Goal: Communication & Community: Answer question/provide support

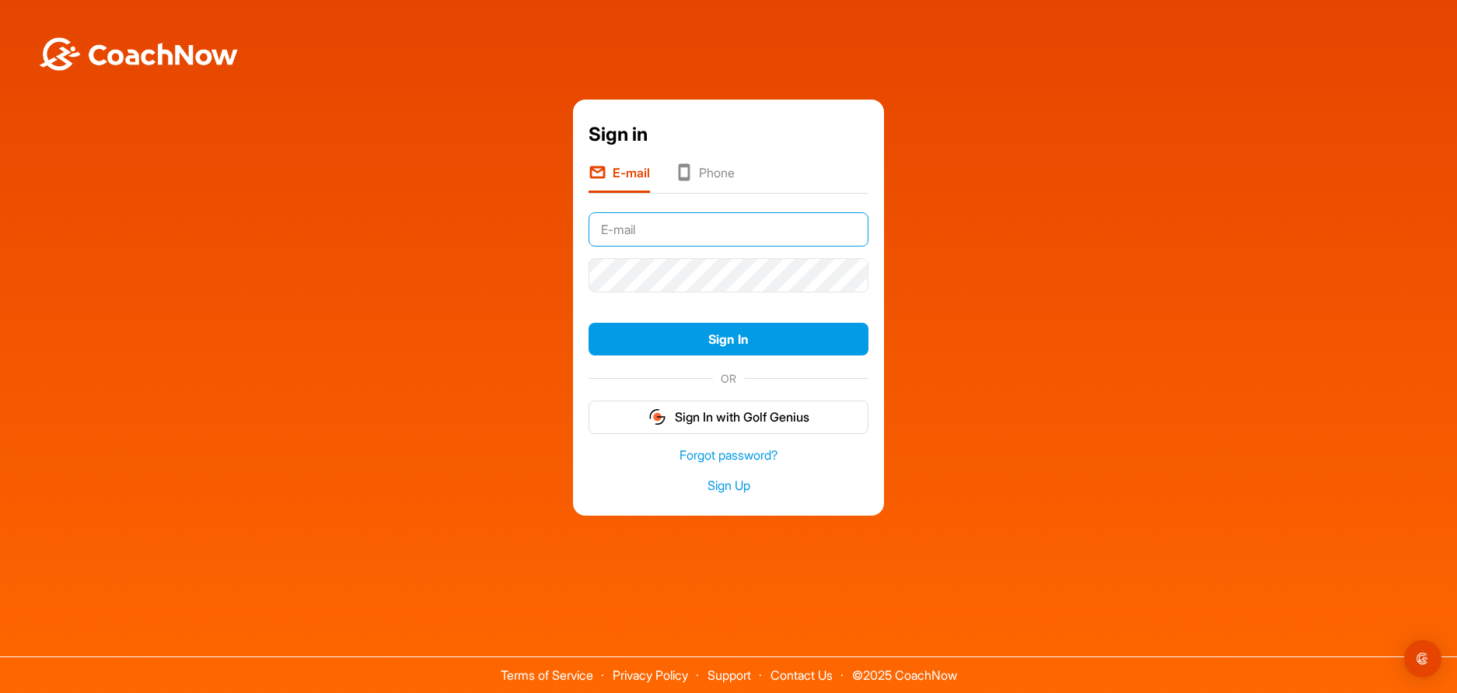
type input "peter.pfaffenberger@gmx.net"
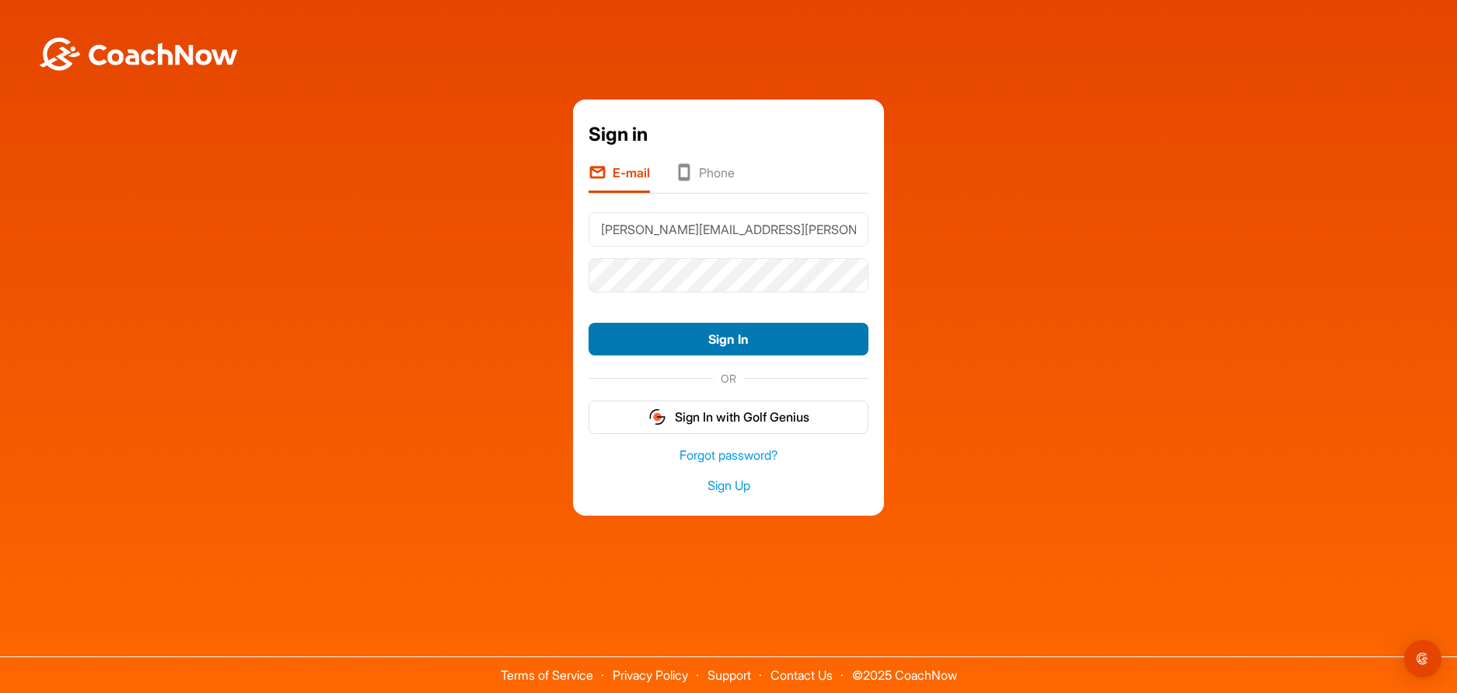
click at [722, 344] on button "Sign In" at bounding box center [729, 339] width 280 height 33
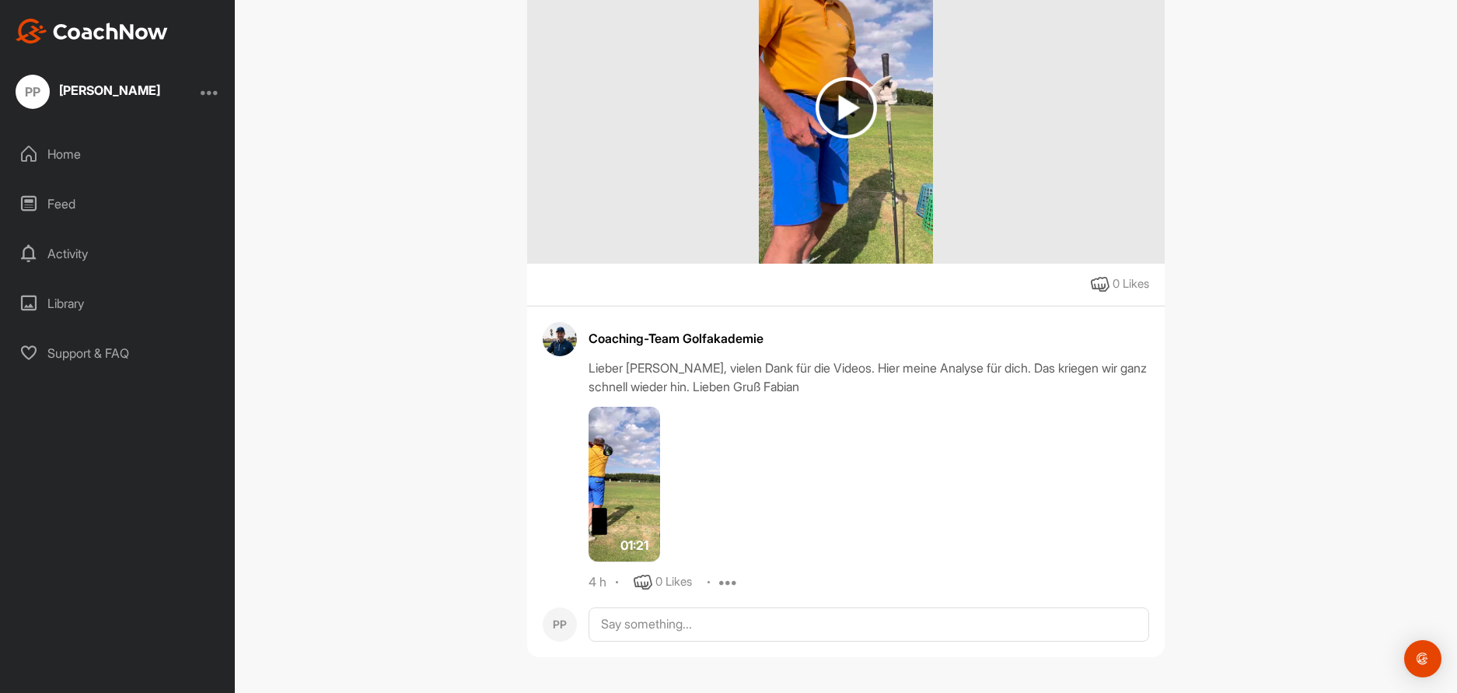
scroll to position [331, 0]
click at [621, 478] on img at bounding box center [625, 485] width 72 height 156
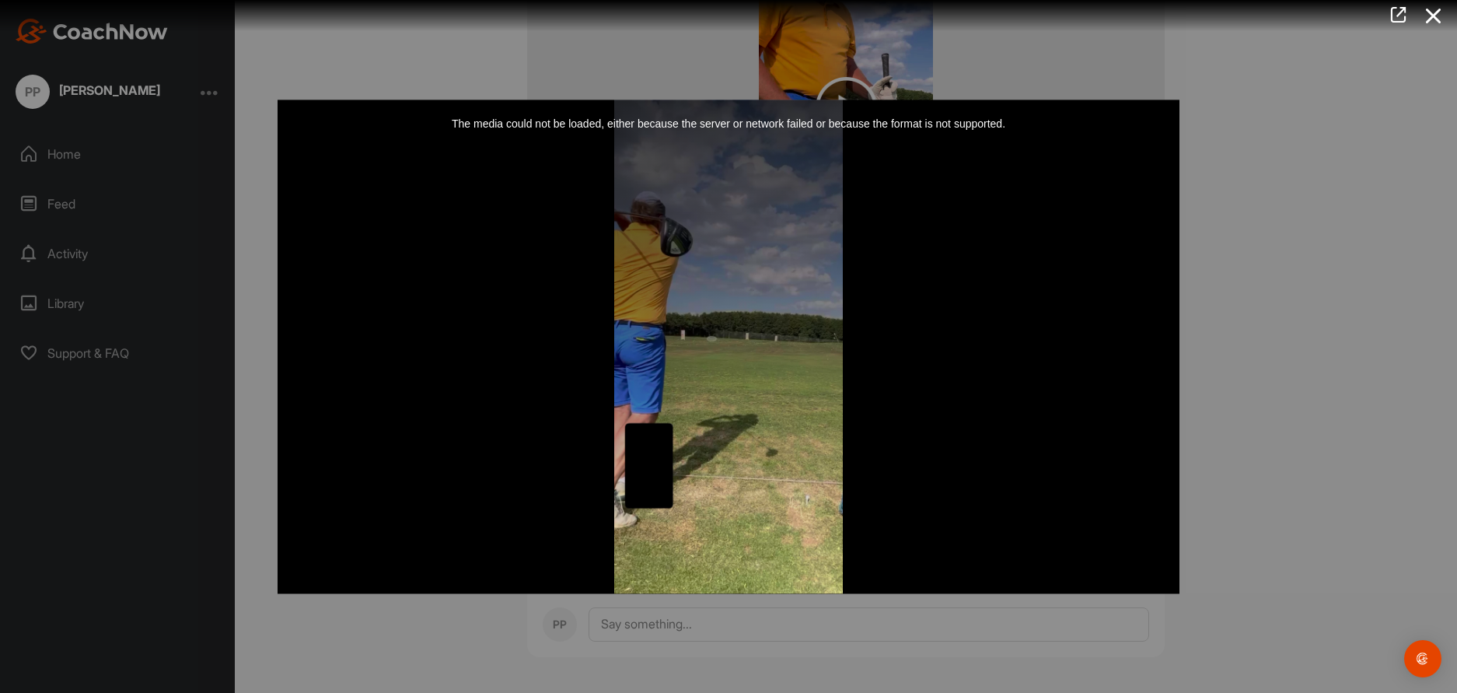
scroll to position [0, 0]
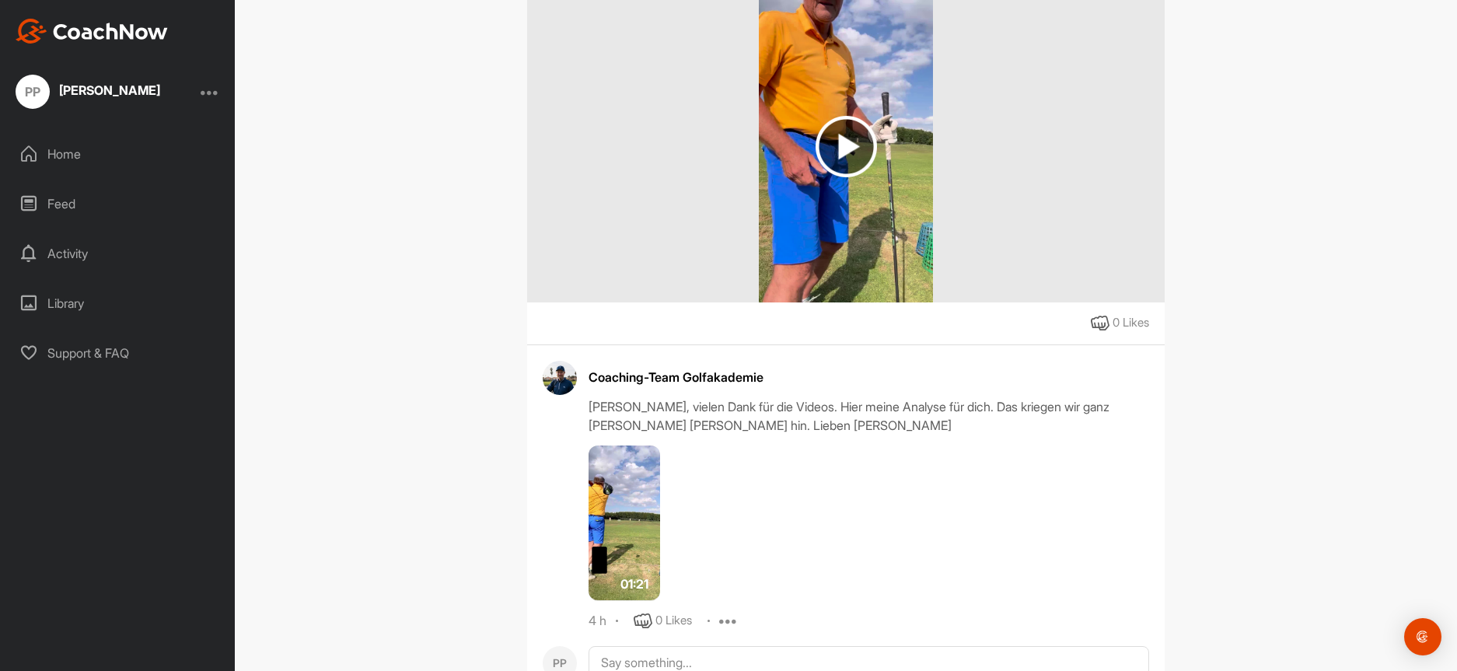
scroll to position [353, 0]
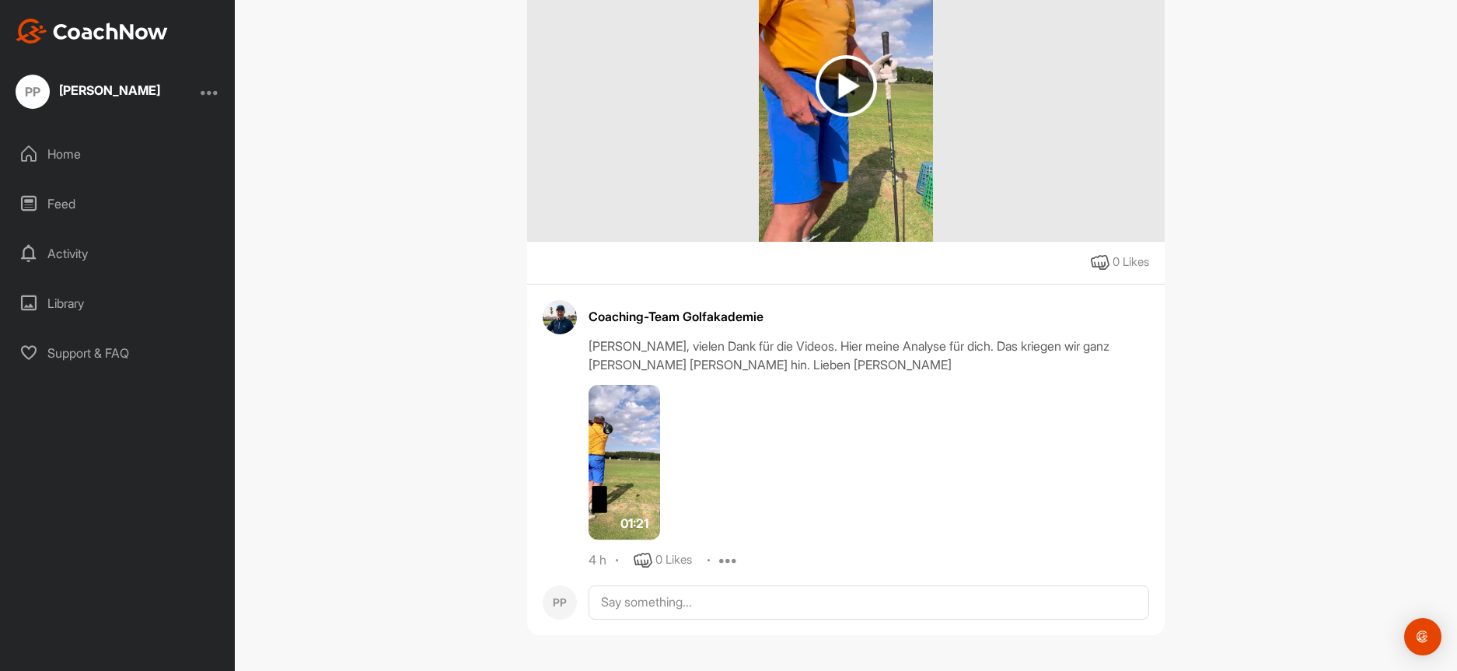
click at [631, 464] on img at bounding box center [625, 463] width 72 height 156
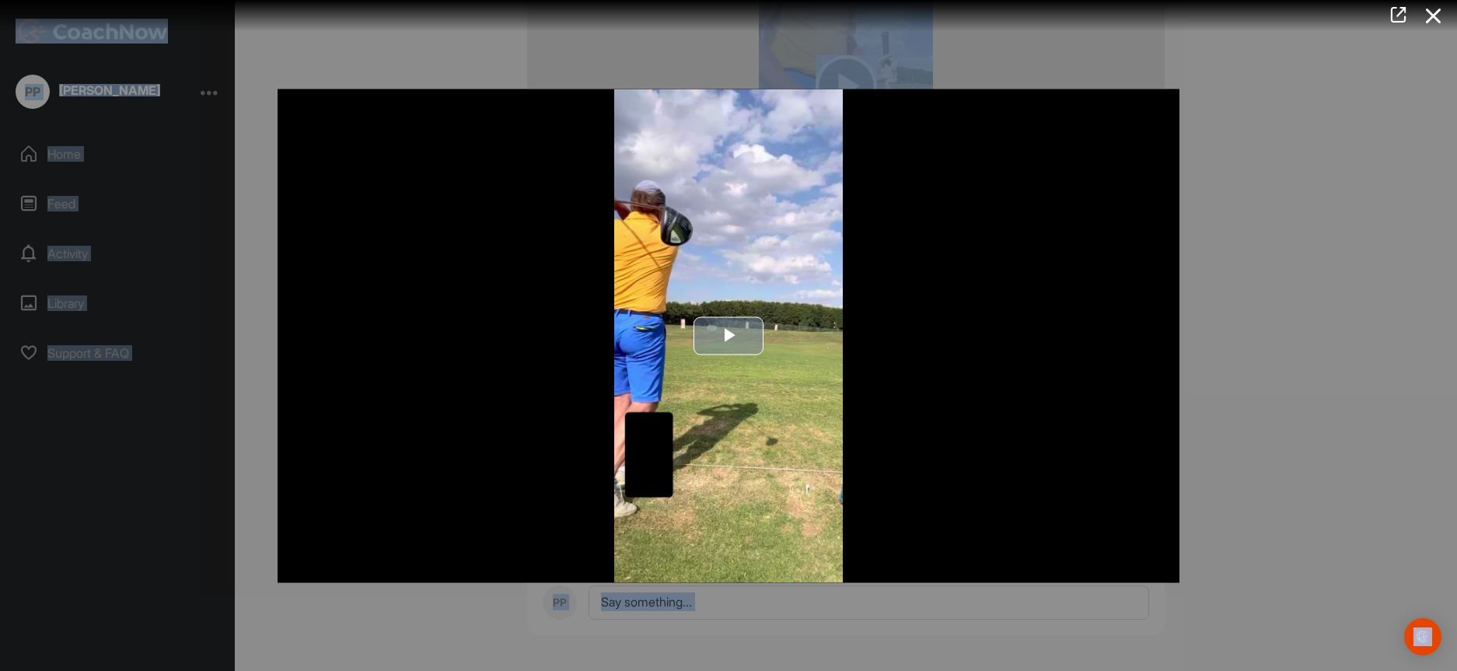
click at [729, 336] on span "Video Player" at bounding box center [729, 336] width 0 height 0
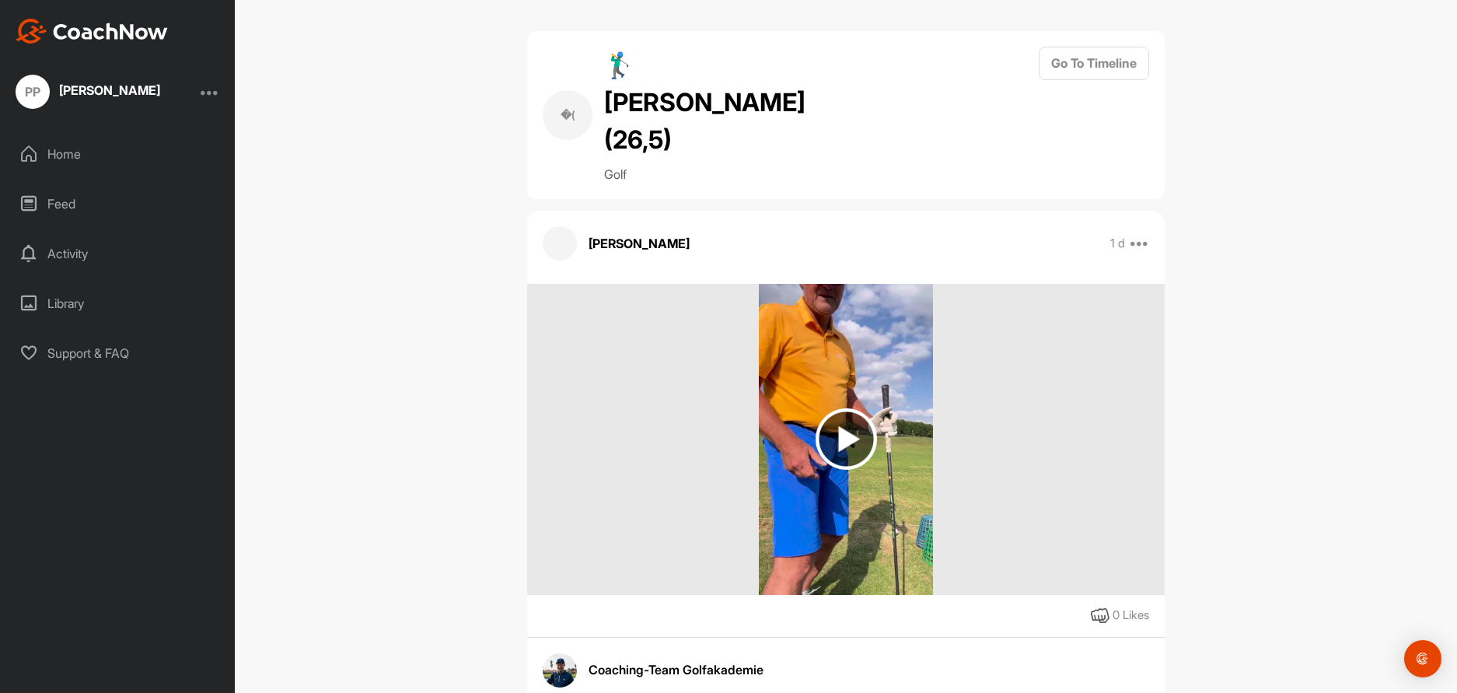
scroll to position [331, 0]
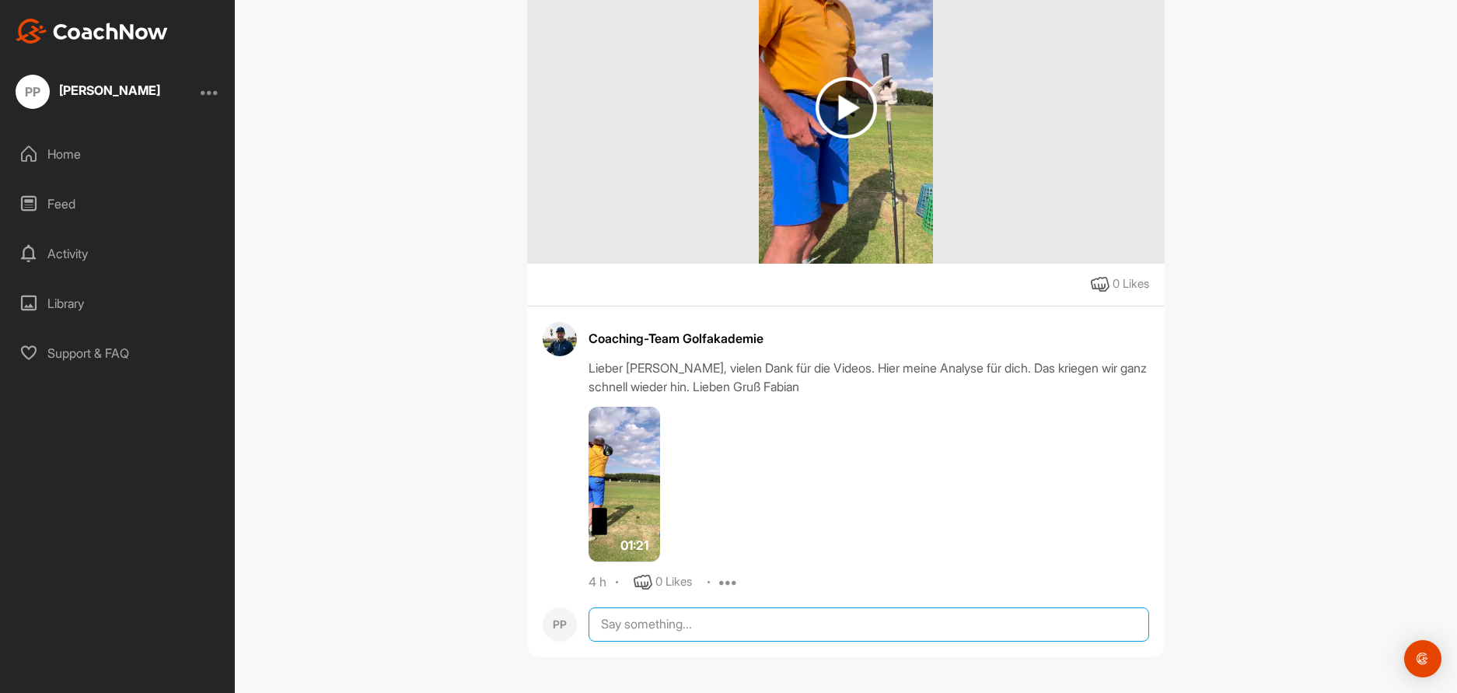
click at [661, 618] on textarea at bounding box center [869, 624] width 561 height 34
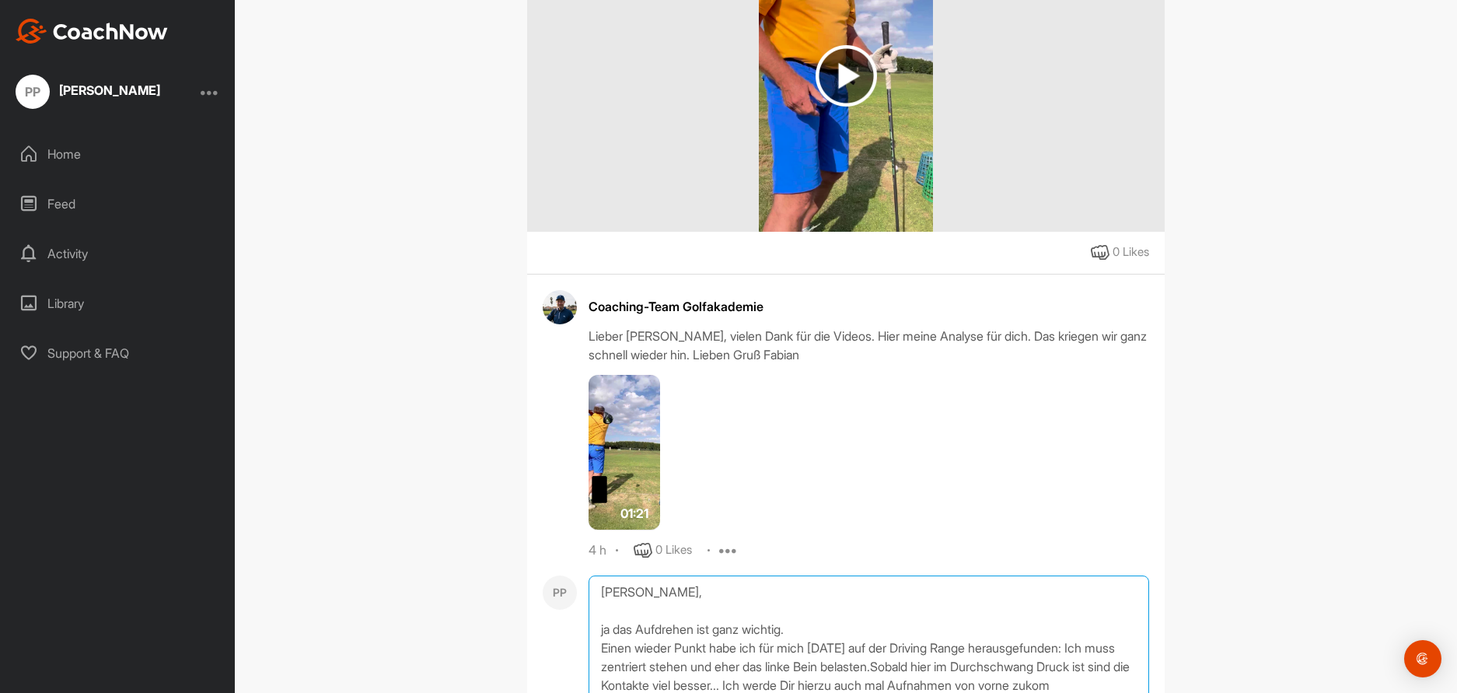
scroll to position [382, 0]
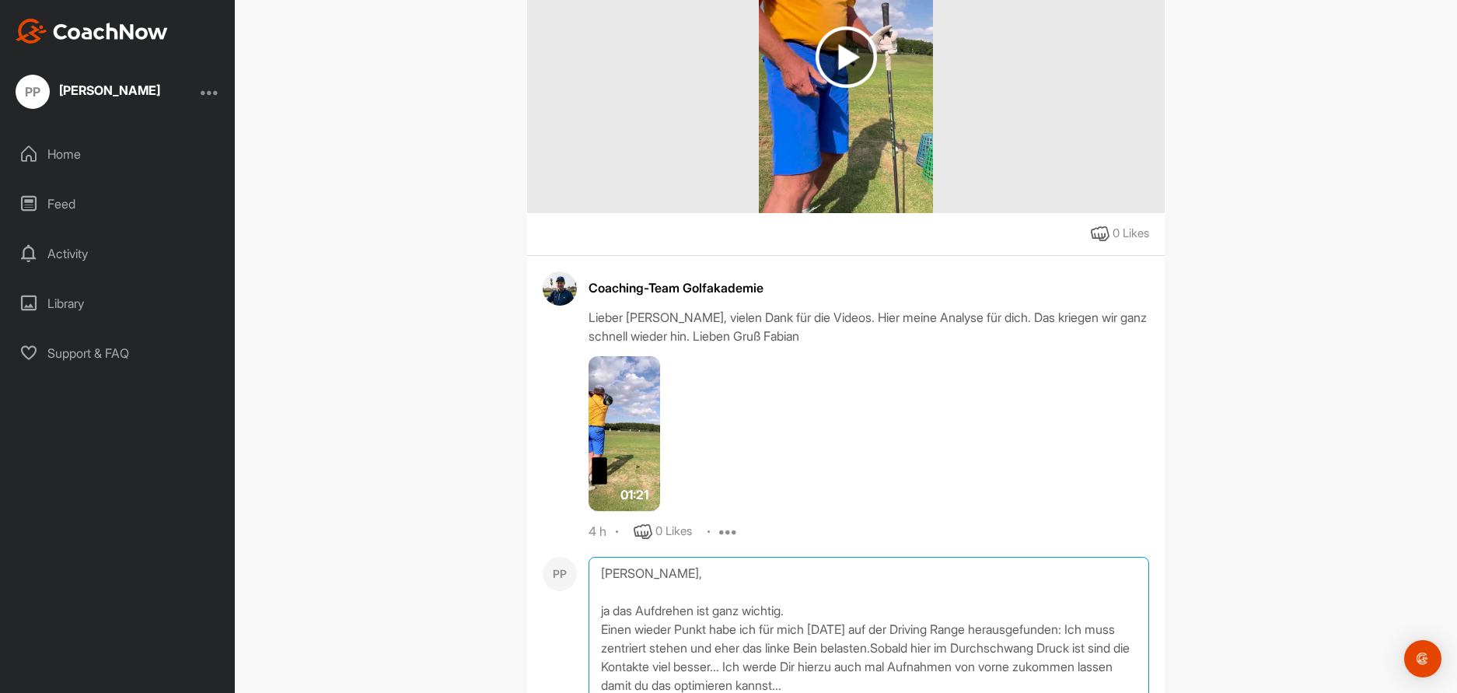
click at [677, 627] on textarea "[PERSON_NAME], ja das Aufdrehen ist ganz wichtig. Einen wieder Punkt habe ich f…" at bounding box center [869, 635] width 561 height 156
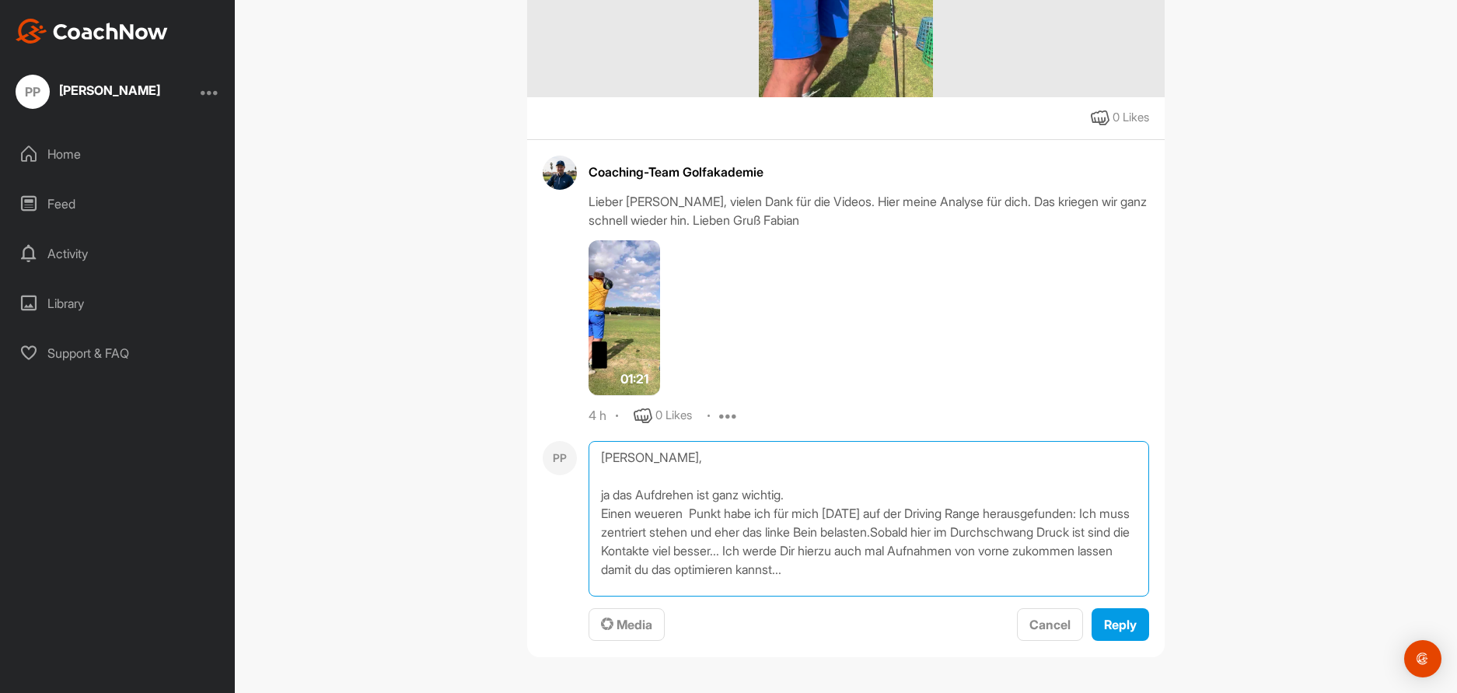
scroll to position [498, 0]
click at [915, 574] on textarea "[PERSON_NAME], ja das Aufdrehen ist ganz wichtig. Einen weueren Punkt habe ich …" at bounding box center [869, 519] width 561 height 156
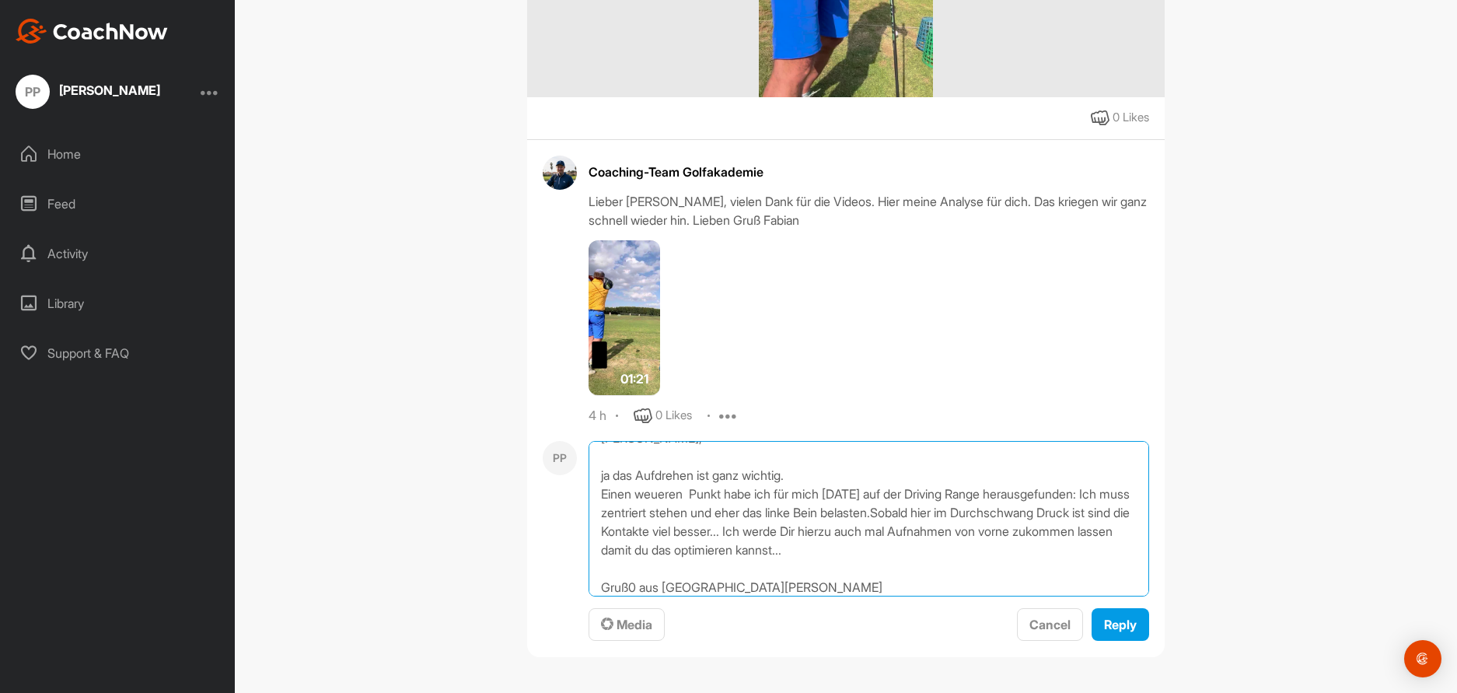
click at [638, 586] on textarea "[PERSON_NAME], ja das Aufdrehen ist ganz wichtig. Einen weueren Punkt habe ich …" at bounding box center [869, 519] width 561 height 156
click at [661, 495] on textarea "[PERSON_NAME], ja das Aufdrehen ist ganz wichtig. Einen weueren Punkt habe ich …" at bounding box center [869, 519] width 561 height 156
type textarea "[PERSON_NAME], ja das Aufdrehen ist ganz wichtig. Einen weiteren Punkt habe ich…"
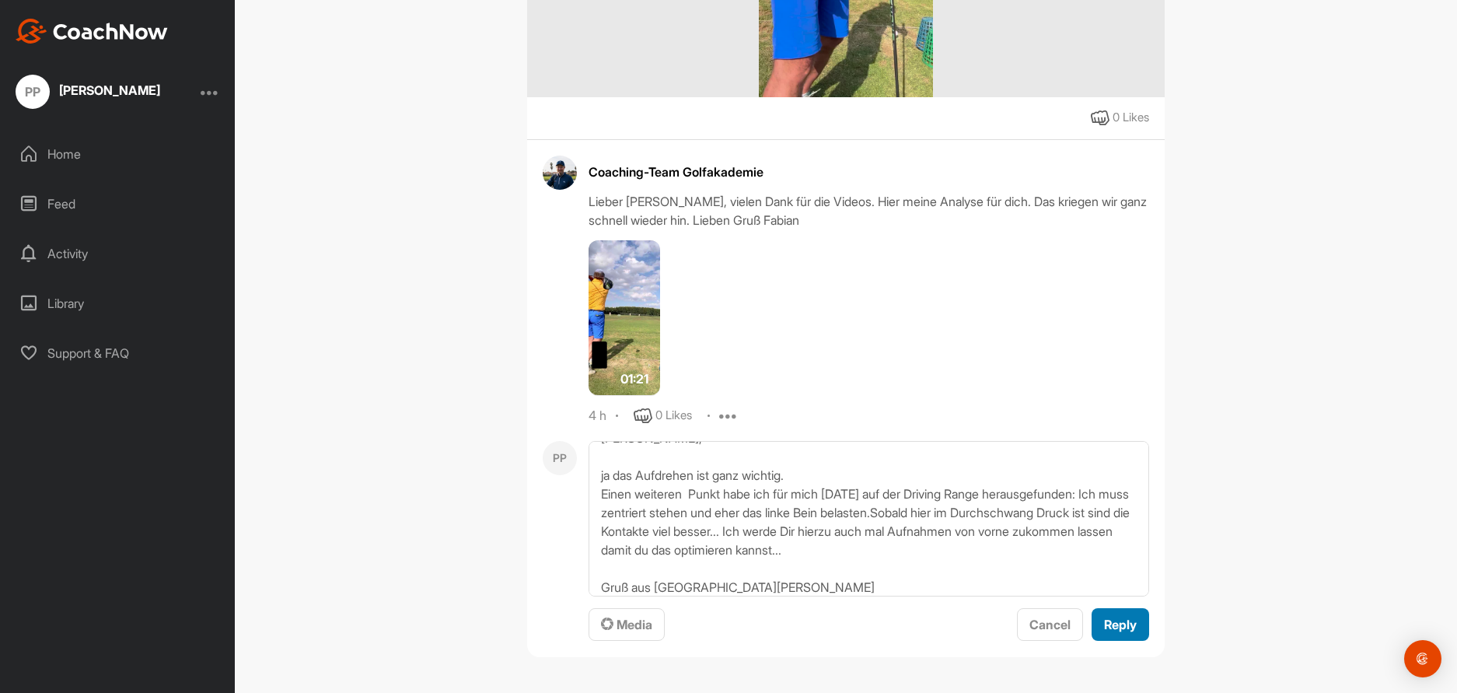
click at [1126, 626] on span "Reply" at bounding box center [1120, 625] width 33 height 16
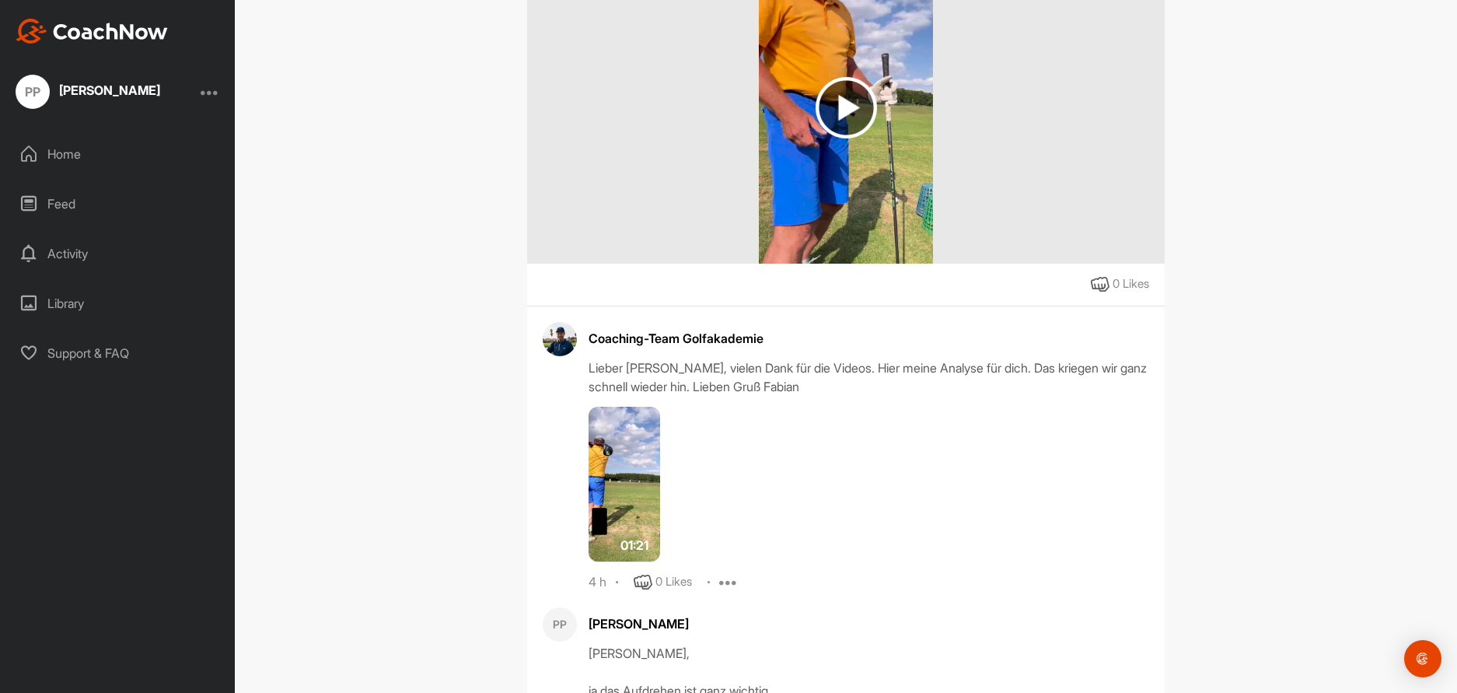
scroll to position [442, 0]
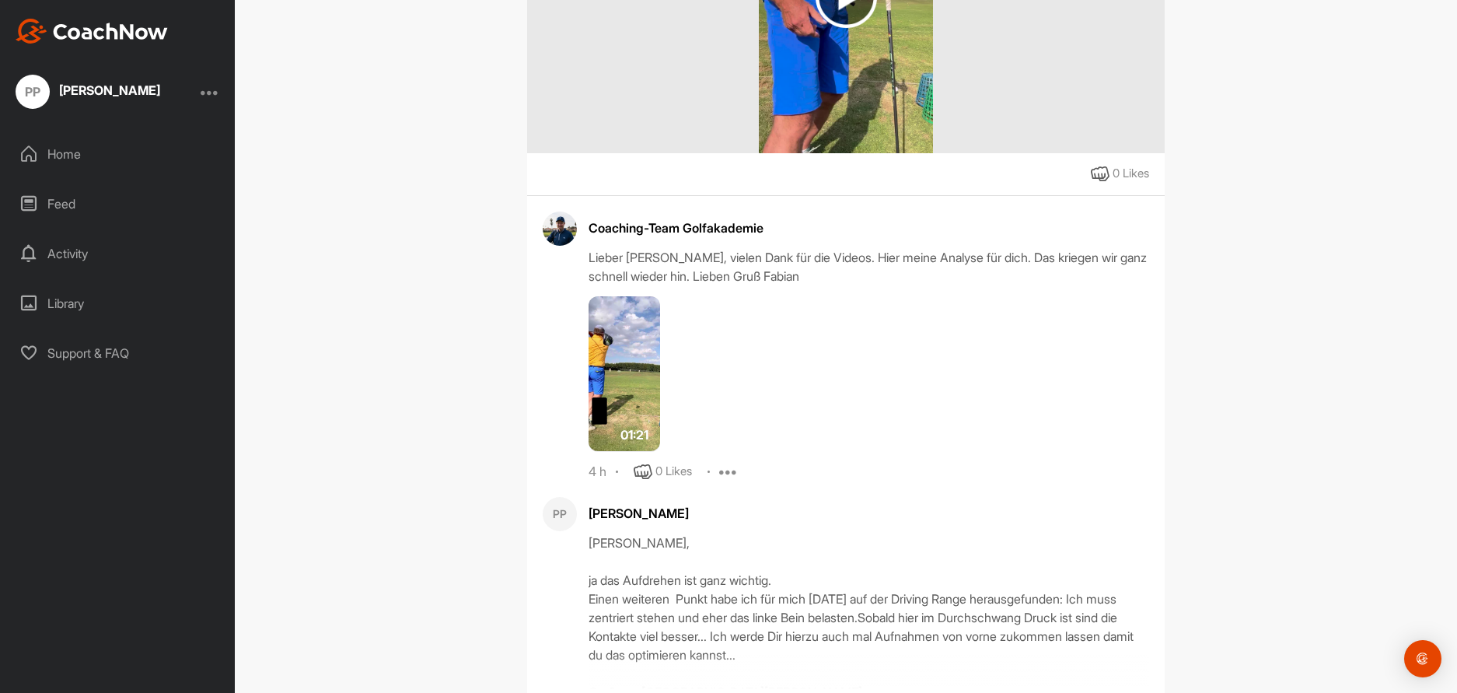
click at [618, 389] on img at bounding box center [625, 374] width 72 height 156
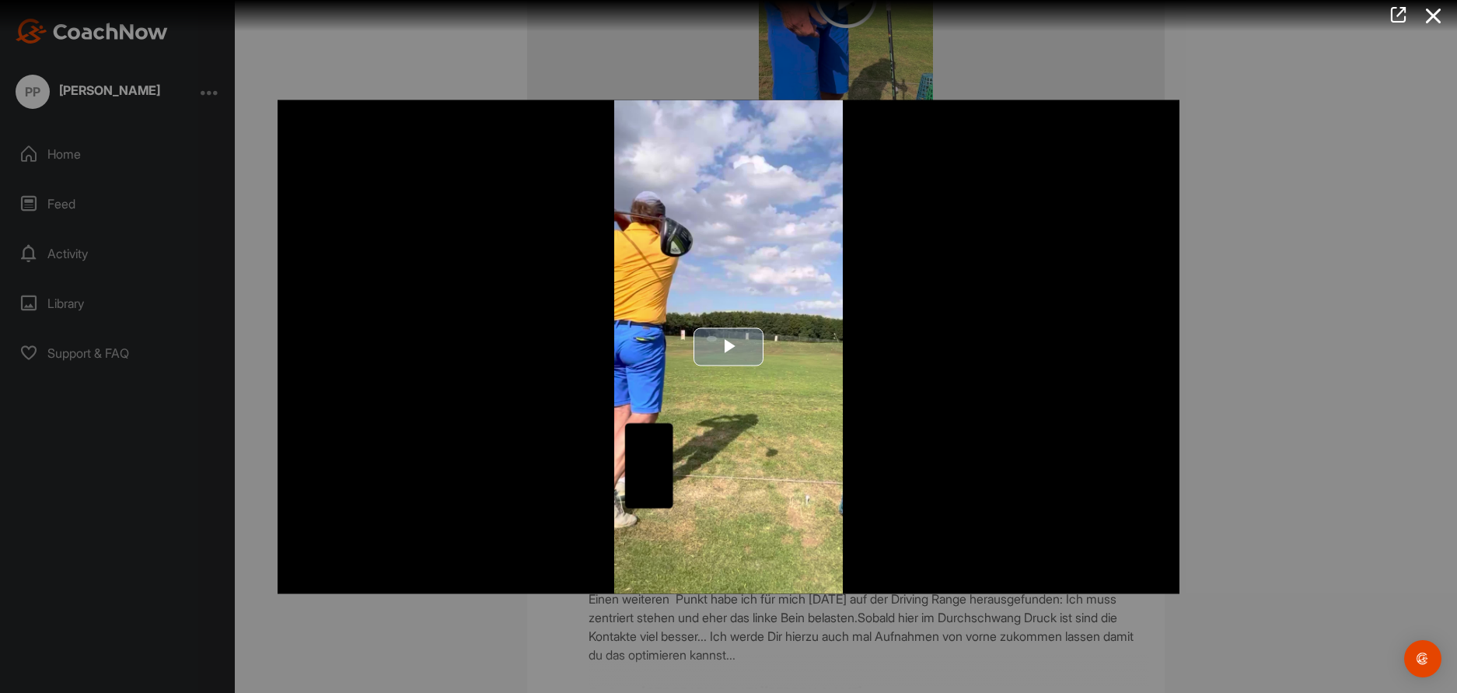
click at [729, 347] on span "Video Player" at bounding box center [729, 347] width 0 height 0
